Goal: Task Accomplishment & Management: Manage account settings

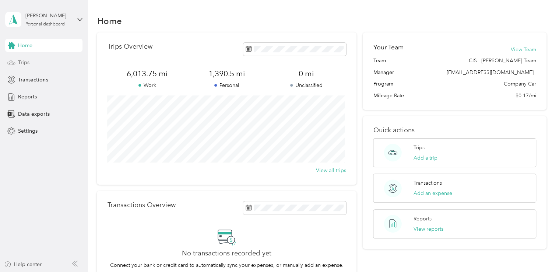
click at [34, 64] on div "Trips" at bounding box center [43, 62] width 77 height 13
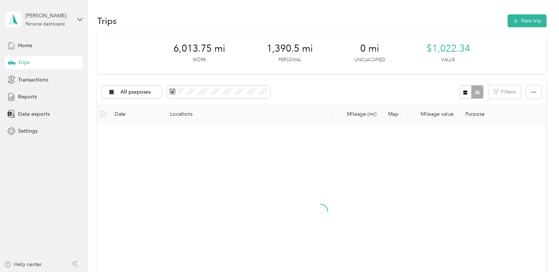
click at [37, 88] on div "Home Trips Transactions Reports Data exports Settings" at bounding box center [43, 88] width 77 height 99
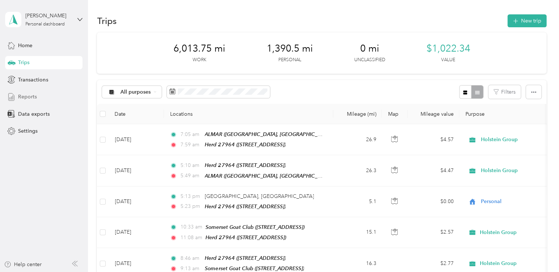
click at [24, 94] on span "Reports" at bounding box center [27, 97] width 19 height 8
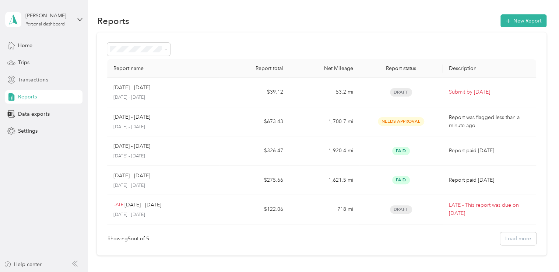
click at [34, 77] on span "Transactions" at bounding box center [33, 80] width 30 height 8
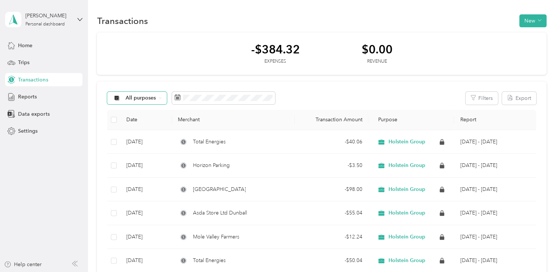
click at [143, 97] on span "All purposes" at bounding box center [141, 97] width 31 height 5
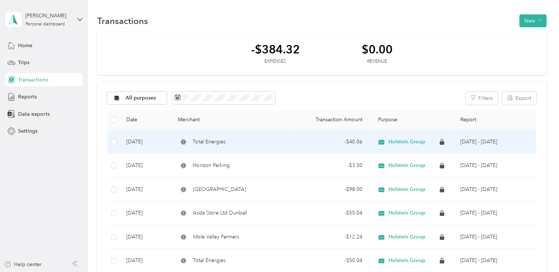
click at [263, 144] on div "Total Energies" at bounding box center [233, 142] width 111 height 8
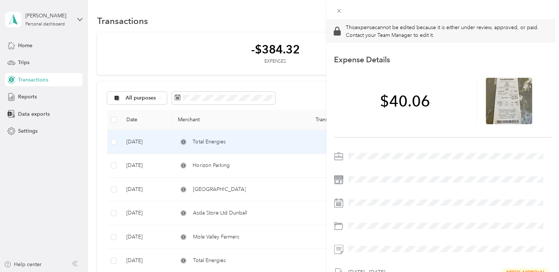
click at [265, 141] on div "This expense cannot be edited because it is either under review, approved, or p…" at bounding box center [279, 136] width 559 height 272
